Goal: Find specific page/section: Find specific page/section

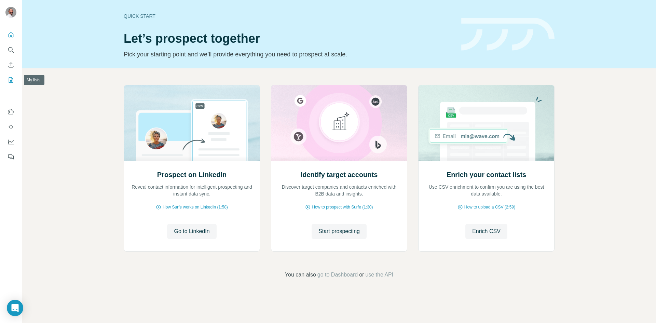
click at [9, 80] on icon "My lists" at bounding box center [11, 79] width 7 height 7
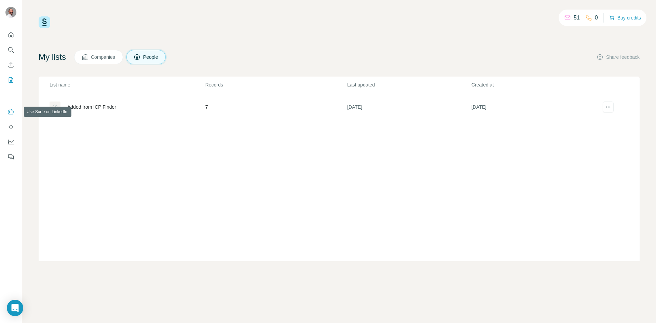
click at [11, 114] on icon "Use Surfe on LinkedIn" at bounding box center [11, 111] width 7 height 7
click at [9, 60] on button "Enrich CSV" at bounding box center [10, 65] width 11 height 12
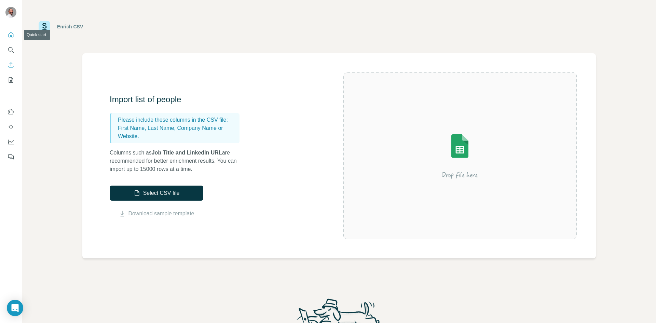
click at [9, 35] on icon "Quick start" at bounding box center [11, 34] width 5 height 5
